Goal: Task Accomplishment & Management: Manage account settings

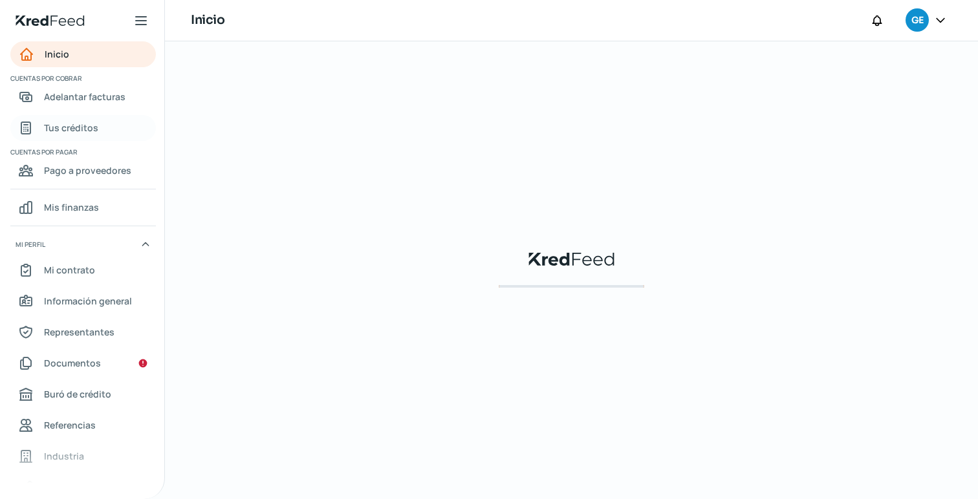
click at [81, 129] on span "Tus créditos" at bounding box center [71, 128] width 54 height 16
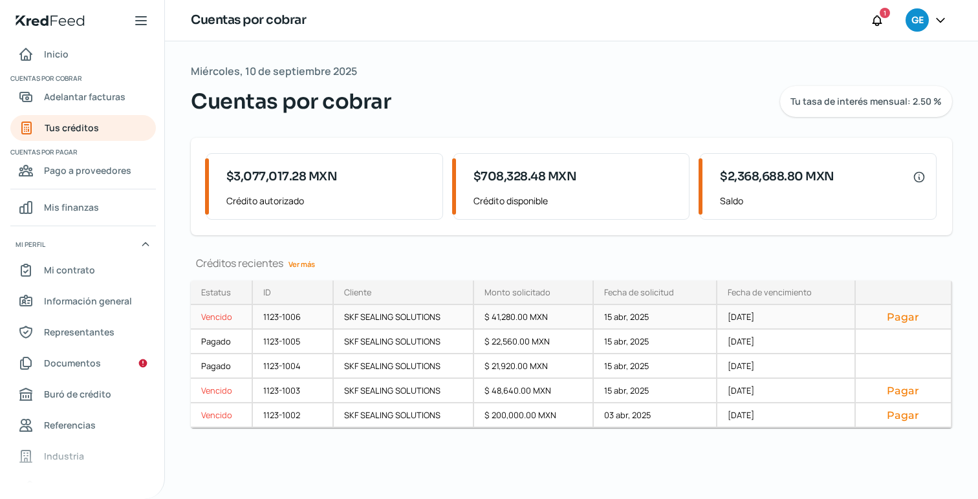
click at [910, 314] on button "Pagar" at bounding box center [903, 316] width 74 height 13
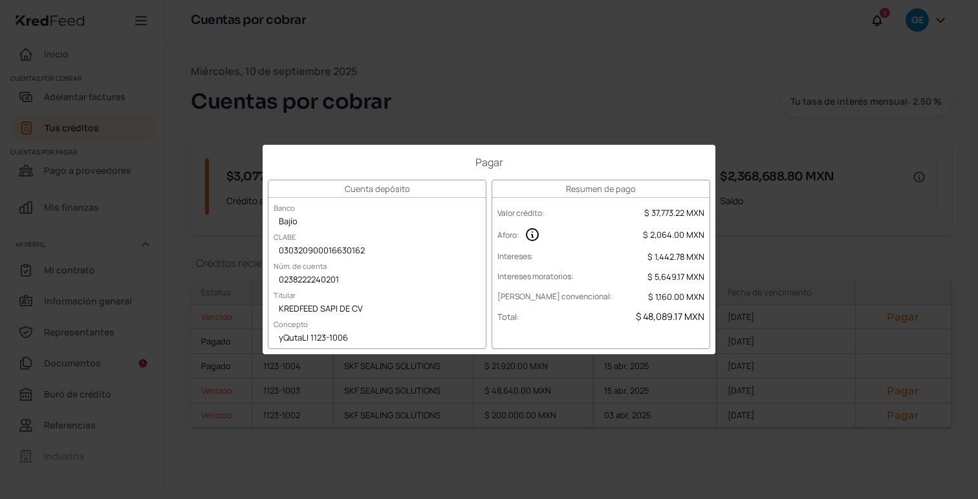
click at [956, 76] on div "Pagar Cuenta depósito Banco Bajío [PERSON_NAME] 030320900016630162 Núm. de cuen…" at bounding box center [489, 249] width 978 height 499
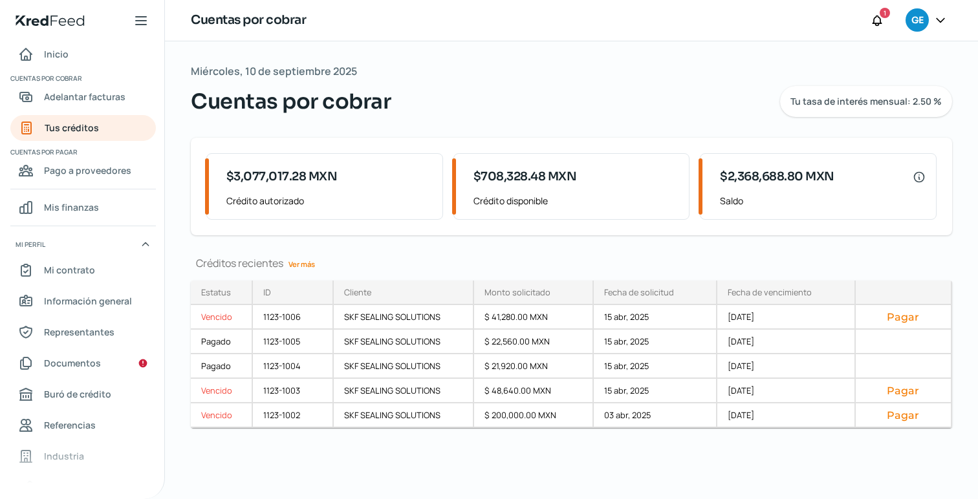
drag, startPoint x: 941, startPoint y: 23, endPoint x: 940, endPoint y: 31, distance: 8.4
click at [941, 23] on icon at bounding box center [940, 20] width 13 height 13
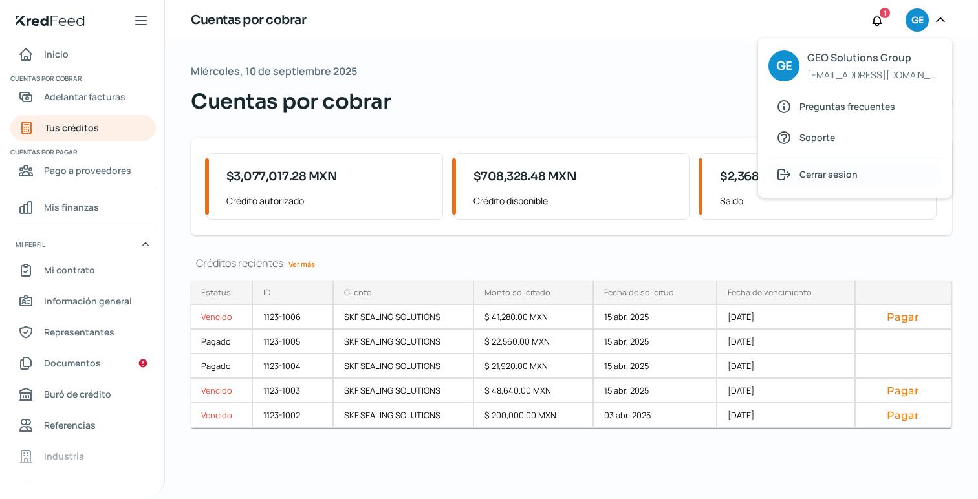
click at [833, 174] on span "Cerrar sesión" at bounding box center [828, 174] width 58 height 16
